Goal: Transaction & Acquisition: Purchase product/service

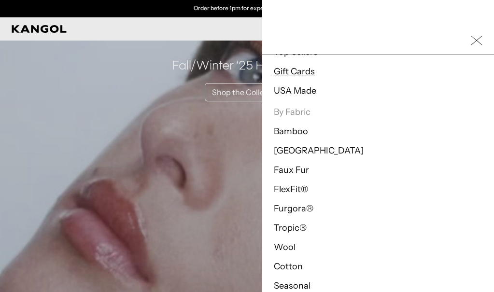
scroll to position [16, 0]
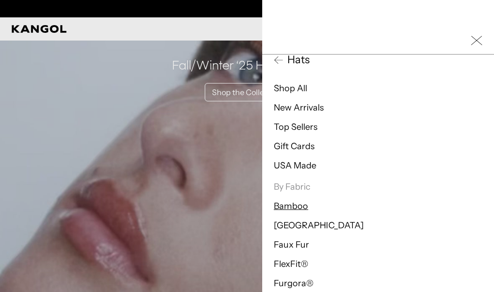
click at [293, 207] on link "Bamboo" at bounding box center [291, 206] width 34 height 11
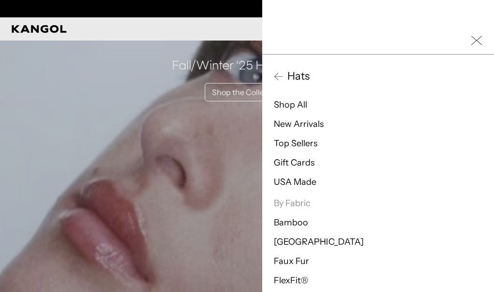
scroll to position [0, 199]
click at [294, 149] on li "Top Sellers" at bounding box center [378, 144] width 209 height 12
click at [294, 146] on link "Top Sellers" at bounding box center [296, 143] width 44 height 11
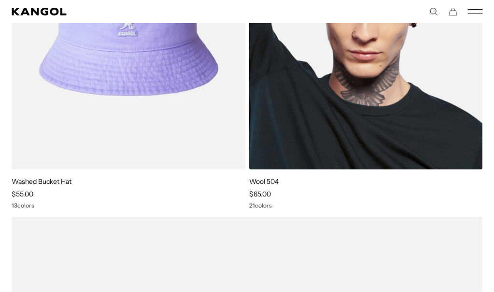
scroll to position [519, 0]
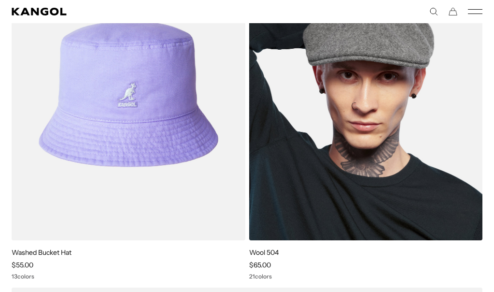
click at [377, 151] on img at bounding box center [366, 93] width 234 height 293
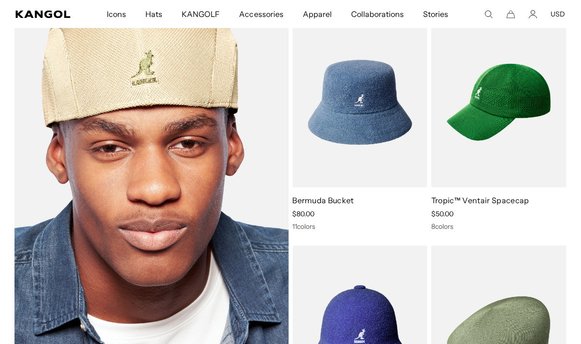
scroll to position [0, 0]
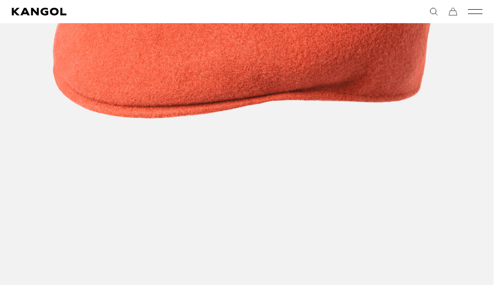
drag, startPoint x: 401, startPoint y: 199, endPoint x: 315, endPoint y: 214, distance: 86.9
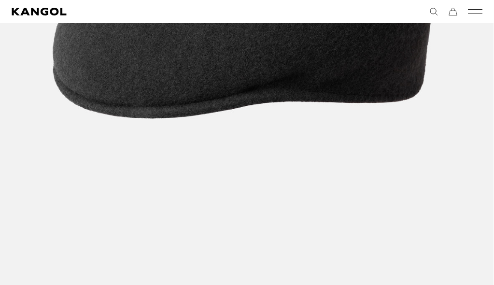
drag, startPoint x: 417, startPoint y: 192, endPoint x: 131, endPoint y: 185, distance: 286.2
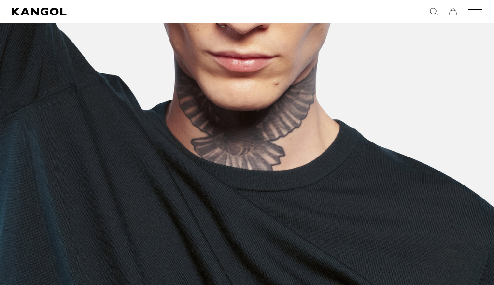
scroll to position [0, 0]
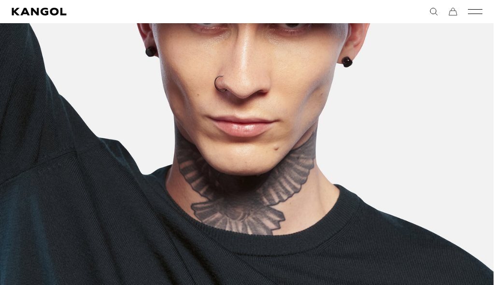
drag, startPoint x: 256, startPoint y: 189, endPoint x: 364, endPoint y: 189, distance: 108.3
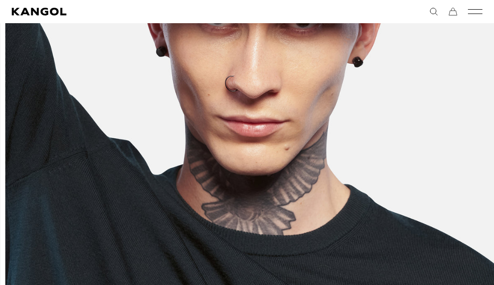
drag, startPoint x: 153, startPoint y: 142, endPoint x: 502, endPoint y: 166, distance: 349.3
